Goal: Transaction & Acquisition: Purchase product/service

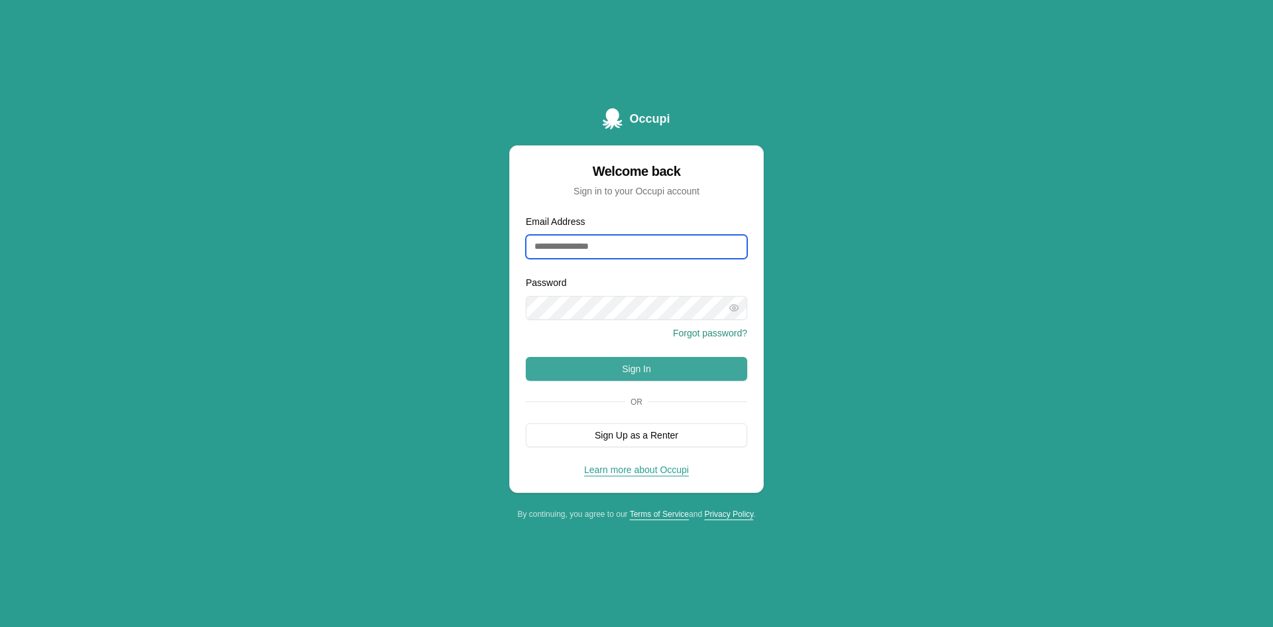
type input "**********"
click at [611, 373] on button "Sign In" at bounding box center [636, 369] width 221 height 24
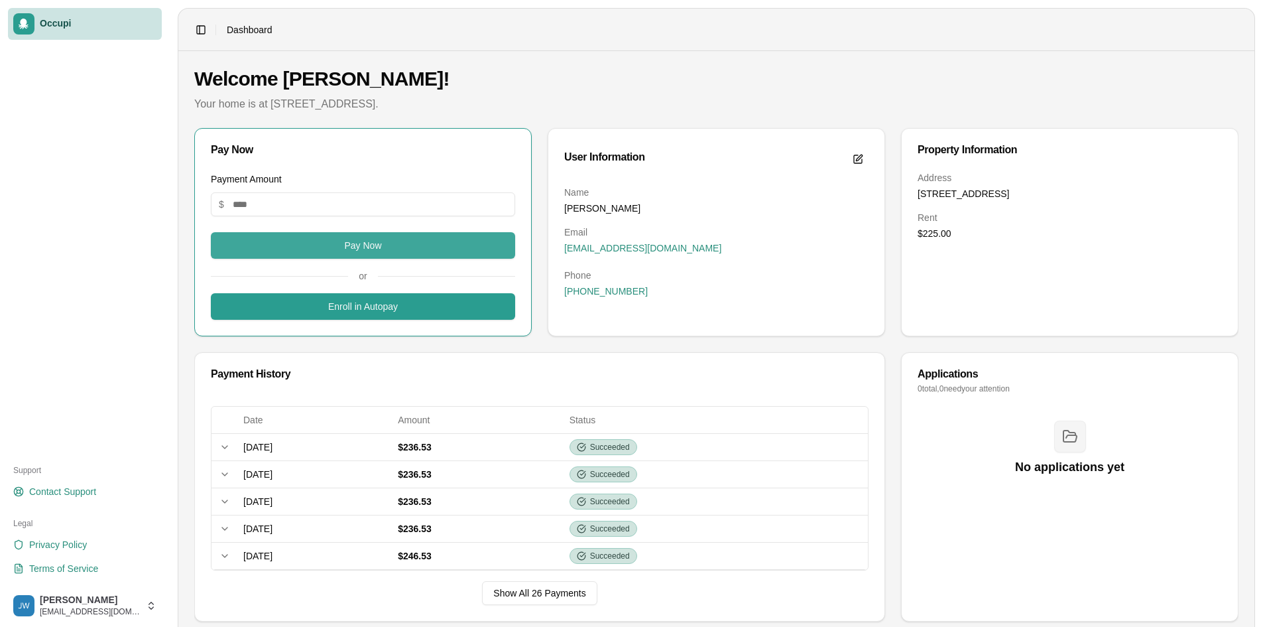
click at [273, 248] on button "Pay Now" at bounding box center [363, 245] width 304 height 27
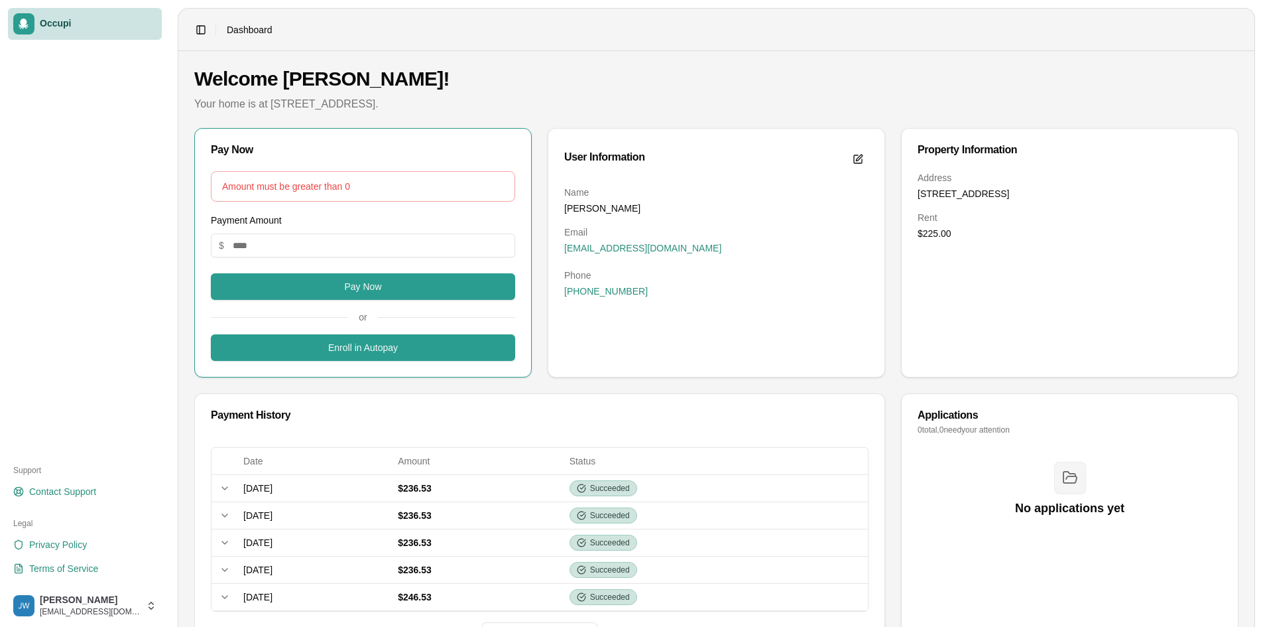
click at [276, 187] on div "Amount must be greater than 0" at bounding box center [363, 186] width 282 height 13
click at [277, 188] on div "Amount must be greater than 0" at bounding box center [363, 186] width 282 height 13
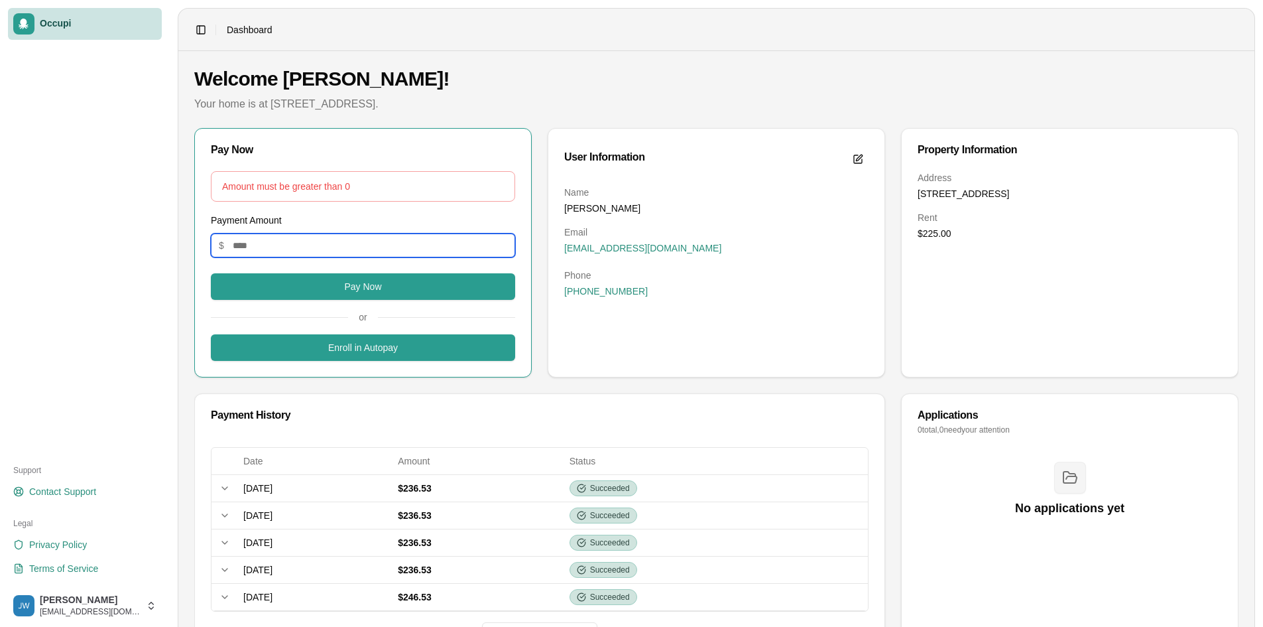
click at [261, 242] on input "Payment Amount" at bounding box center [363, 245] width 304 height 24
type input "******"
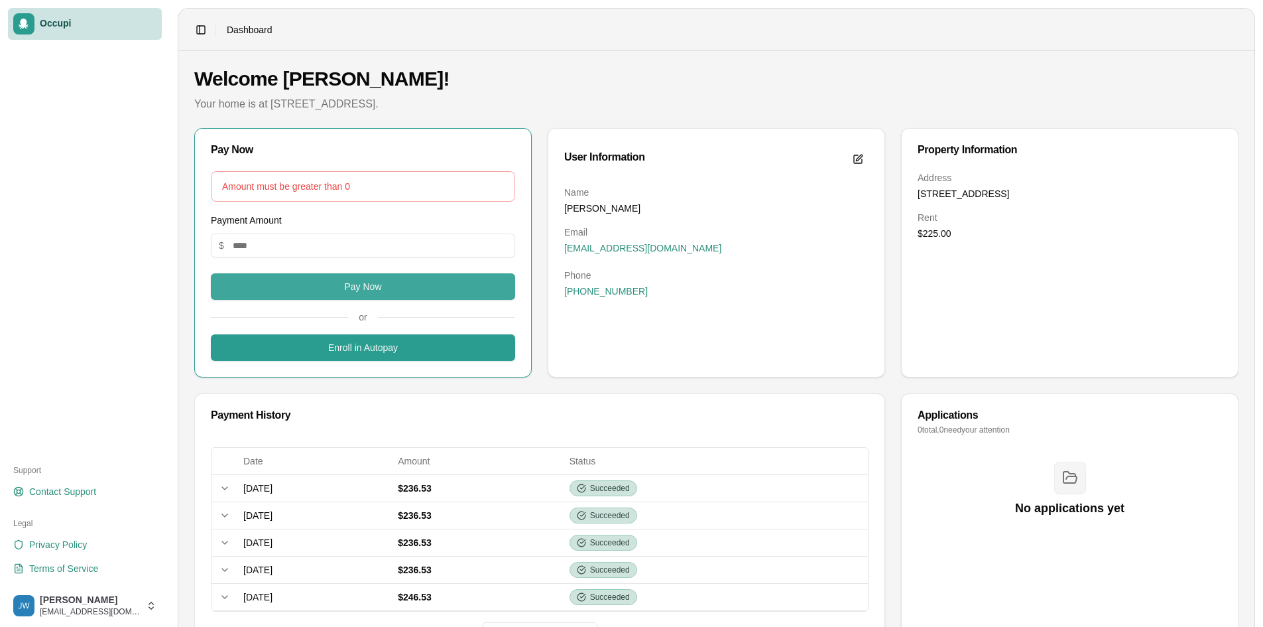
click at [324, 288] on button "Pay Now" at bounding box center [363, 286] width 304 height 27
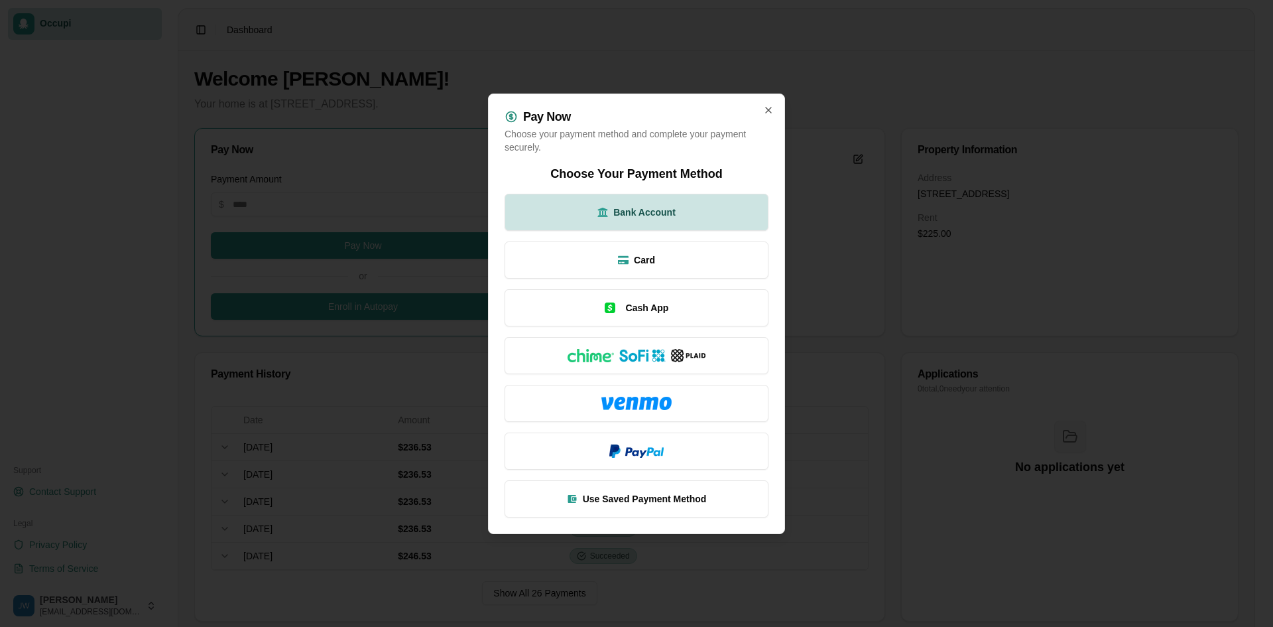
click at [613, 204] on button "Bank Account" at bounding box center [637, 212] width 264 height 37
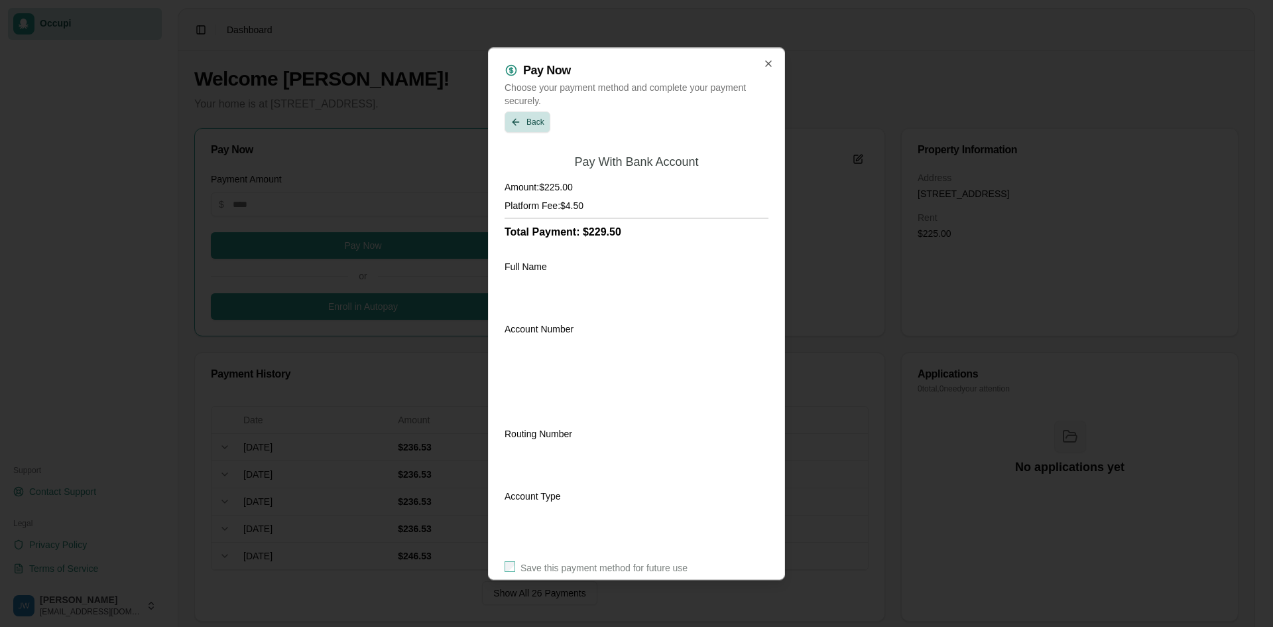
click at [525, 109] on div "Pay Now Choose your payment method and complete your payment securely. Back" at bounding box center [637, 98] width 264 height 69
click at [529, 125] on button "Back" at bounding box center [528, 121] width 46 height 21
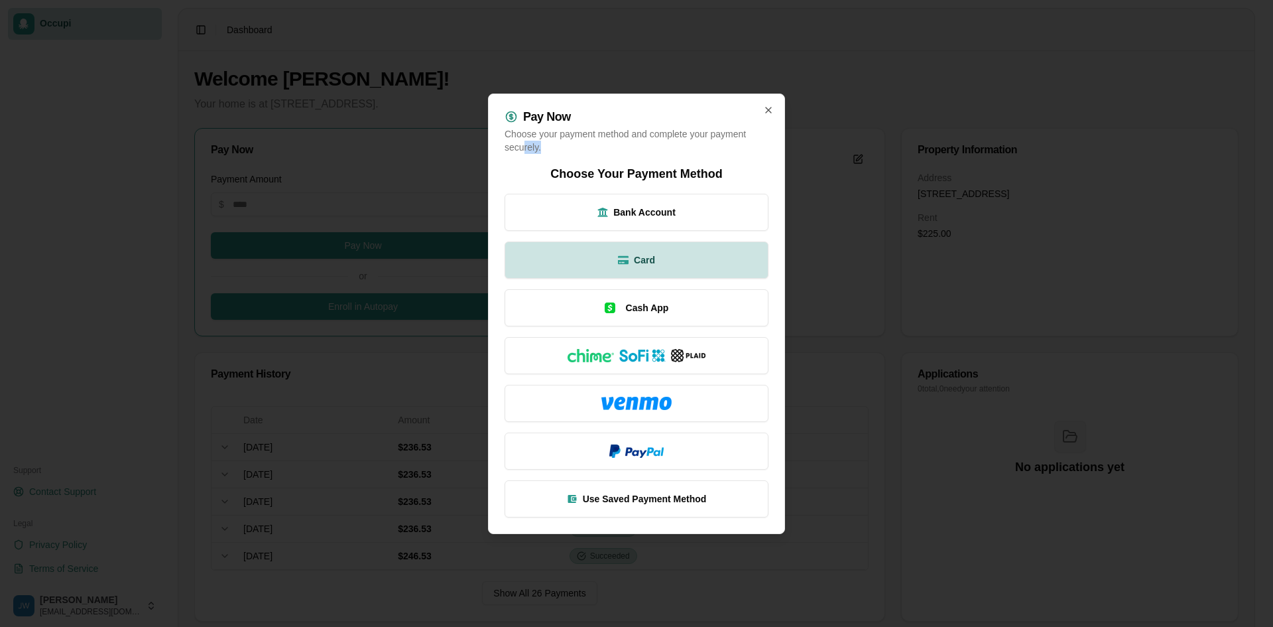
click at [628, 265] on button "Card" at bounding box center [637, 259] width 264 height 37
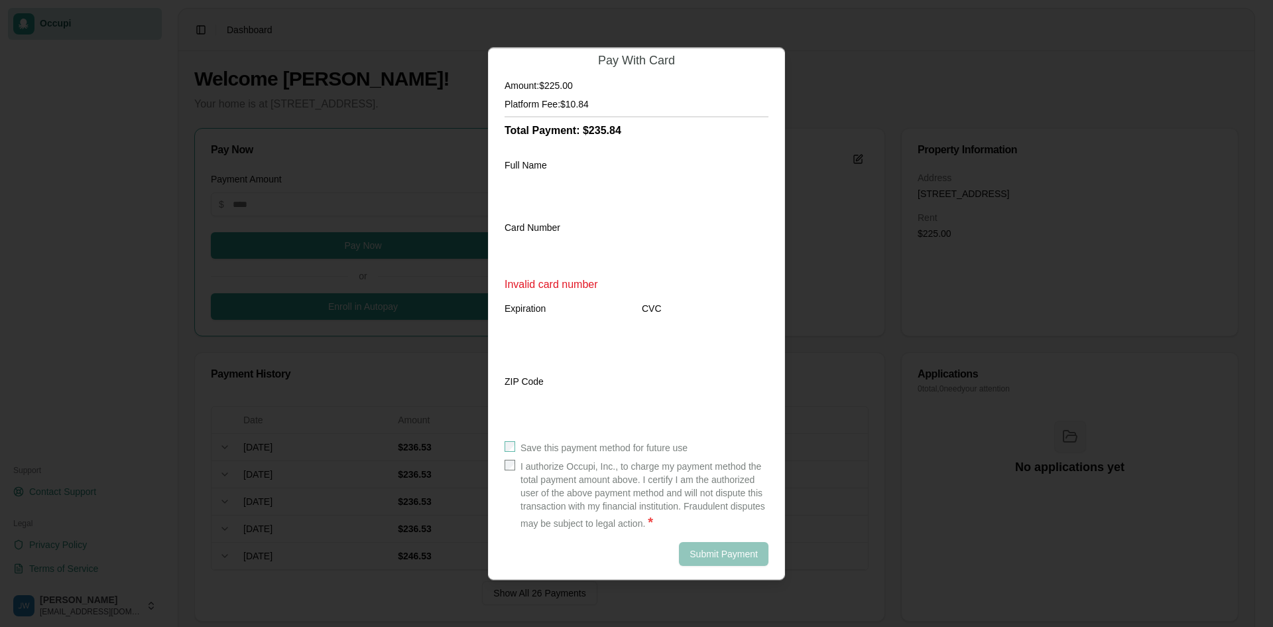
scroll to position [104, 0]
click at [518, 441] on div "Save this payment method for future use" at bounding box center [637, 444] width 264 height 13
click at [691, 544] on div "Submit Payment" at bounding box center [637, 551] width 264 height 24
click at [694, 547] on div "Submit Payment" at bounding box center [637, 551] width 264 height 24
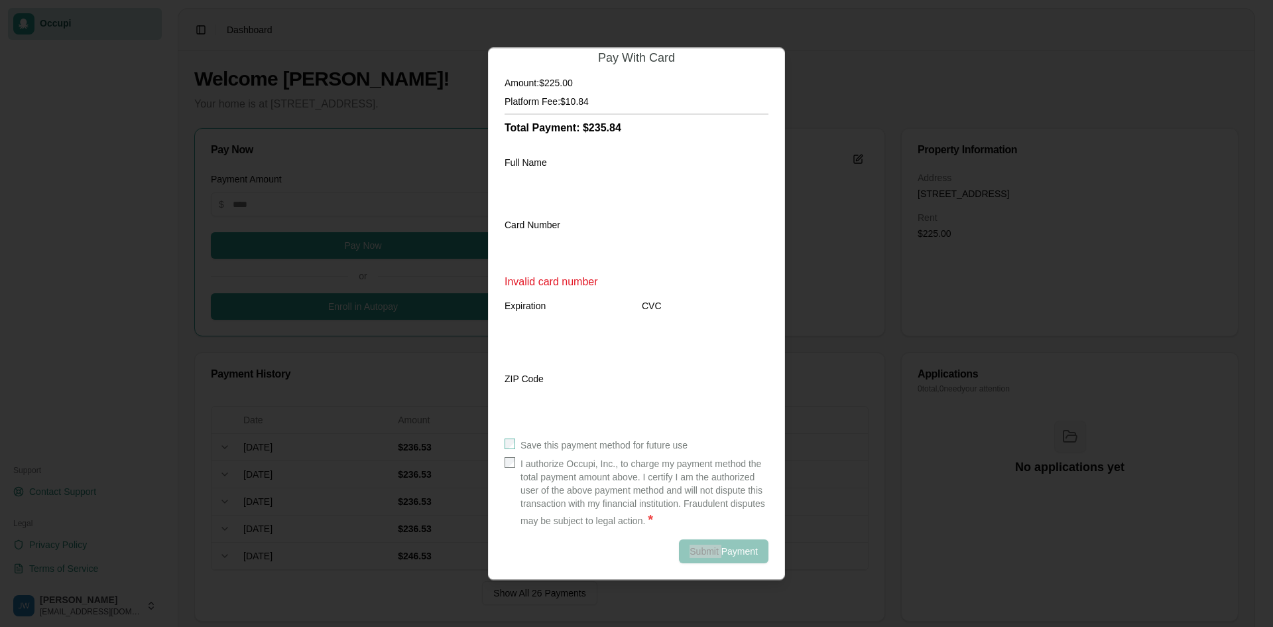
scroll to position [86, 0]
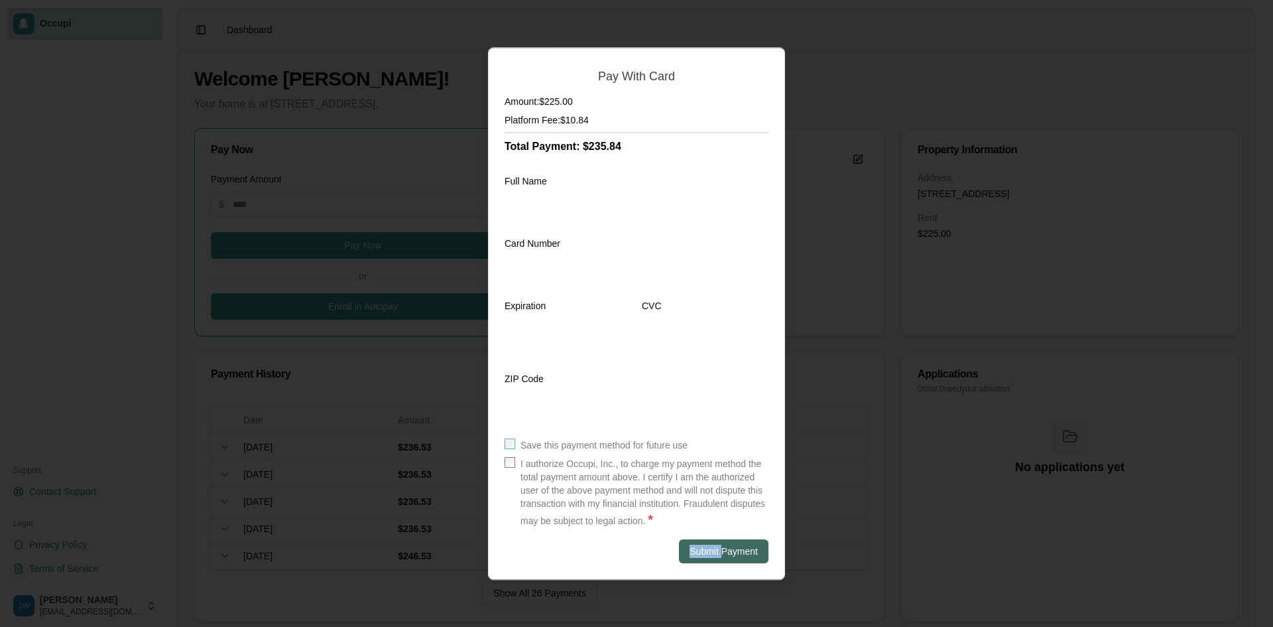
click at [692, 546] on button "Submit Payment" at bounding box center [724, 551] width 90 height 24
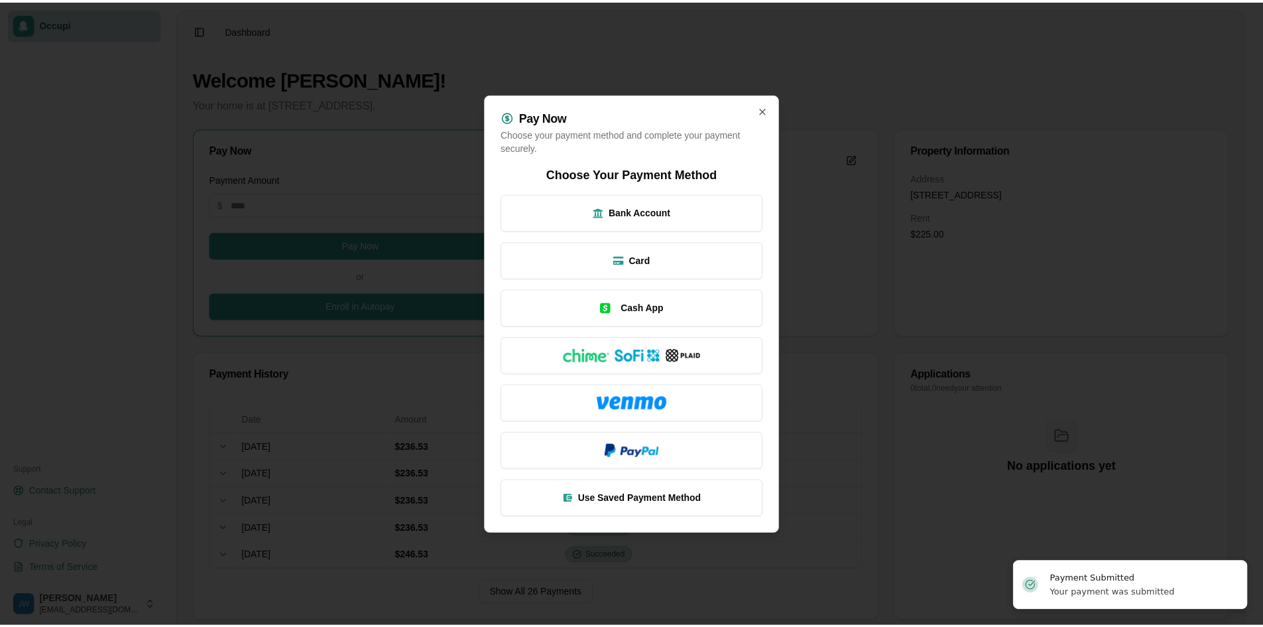
scroll to position [0, 0]
